Goal: Navigation & Orientation: Find specific page/section

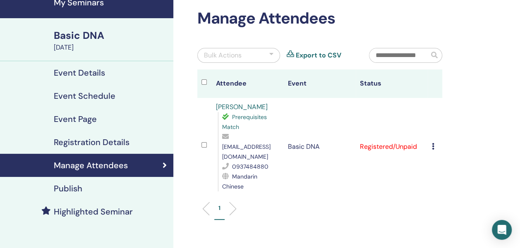
scroll to position [27, 0]
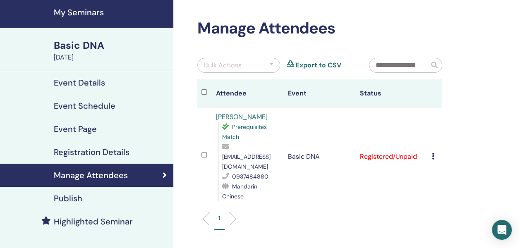
click at [79, 48] on div "Basic DNA" at bounding box center [111, 46] width 115 height 14
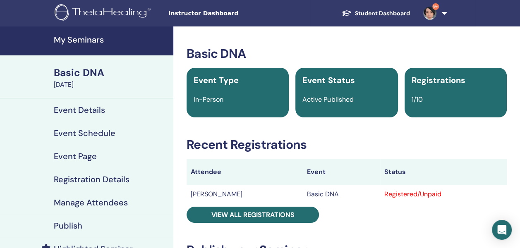
click at [216, 16] on span "Instructor Dashboard" at bounding box center [231, 13] width 124 height 9
click at [218, 13] on span "Instructor Dashboard" at bounding box center [231, 13] width 124 height 9
click at [364, 13] on link "Student Dashboard" at bounding box center [376, 13] width 82 height 15
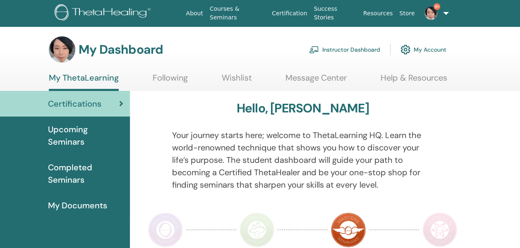
click at [216, 12] on link "Courses & Seminars" at bounding box center [238, 13] width 62 height 24
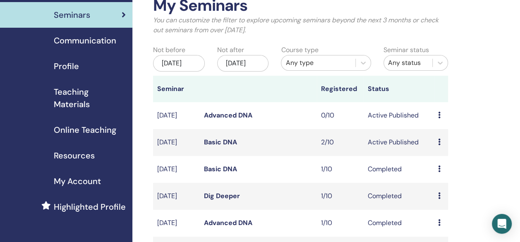
scroll to position [55, 0]
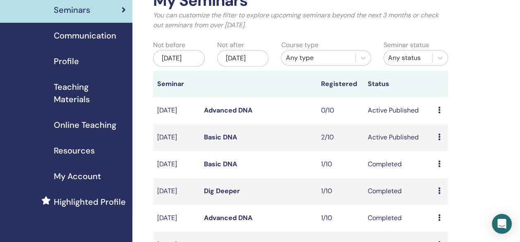
click at [437, 148] on td "Preview Edit Attendees Cancel" at bounding box center [441, 137] width 14 height 27
